Goal: Find specific page/section

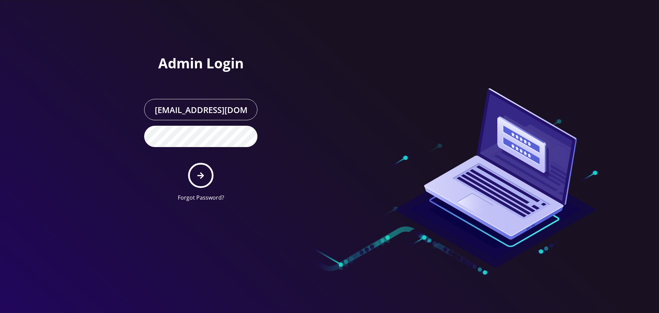
type input "[EMAIL_ADDRESS][DOMAIN_NAME]"
click at [188, 163] on button "submit" at bounding box center [200, 175] width 25 height 25
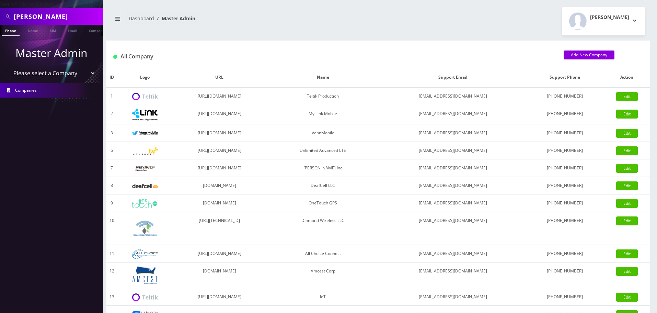
click at [37, 14] on input "daniel" at bounding box center [58, 16] width 88 height 13
click at [88, 32] on link "Company" at bounding box center [96, 30] width 23 height 11
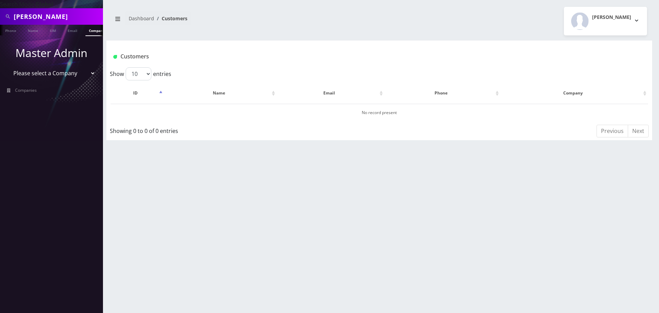
click at [23, 13] on input "[PERSON_NAME]" at bounding box center [58, 16] width 88 height 13
type input "bostom"
click at [42, 19] on input "bostom" at bounding box center [58, 16] width 88 height 13
type input "[GEOGRAPHIC_DATA]"
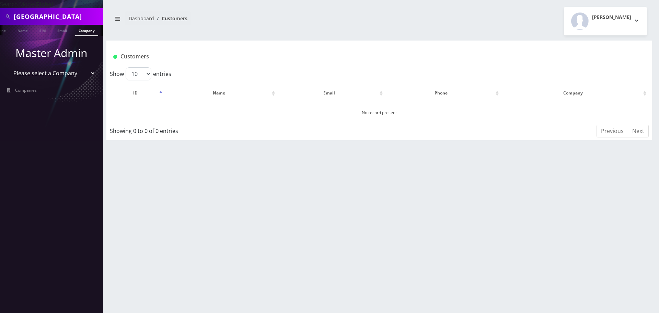
click at [96, 29] on ul at bounding box center [99, 31] width 7 height 12
click at [63, 29] on link "Company" at bounding box center [61, 30] width 23 height 11
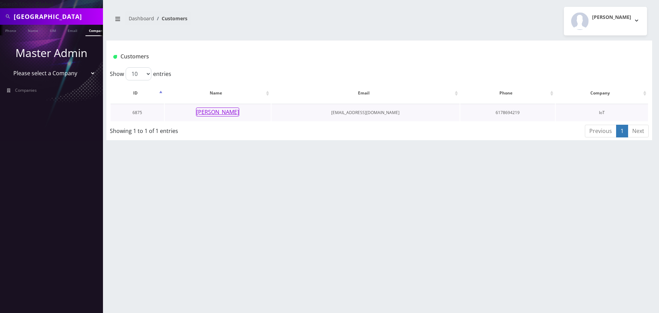
click at [219, 111] on button "[PERSON_NAME]" at bounding box center [217, 111] width 43 height 9
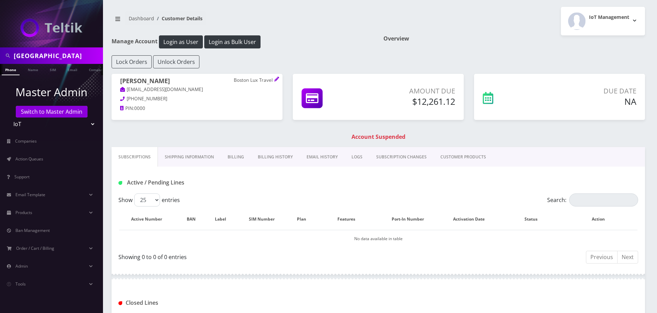
click at [184, 156] on link "Shipping Information" at bounding box center [189, 157] width 63 height 20
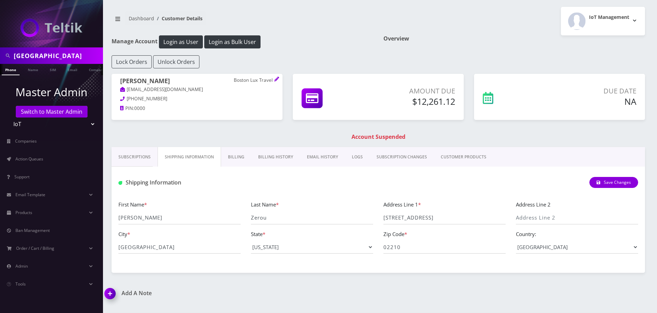
click at [133, 158] on link "Subscriptions" at bounding box center [135, 157] width 46 height 20
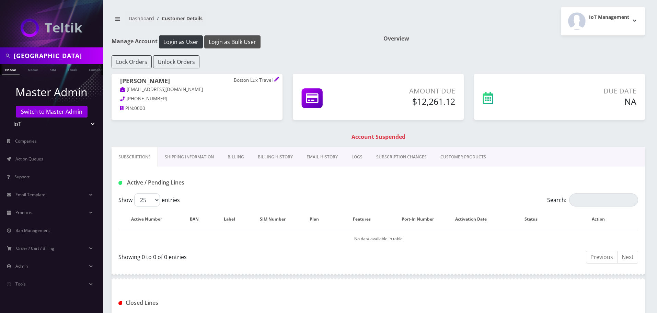
click at [222, 39] on button "Login as Bulk User" at bounding box center [232, 41] width 56 height 13
